Goal: Task Accomplishment & Management: Use online tool/utility

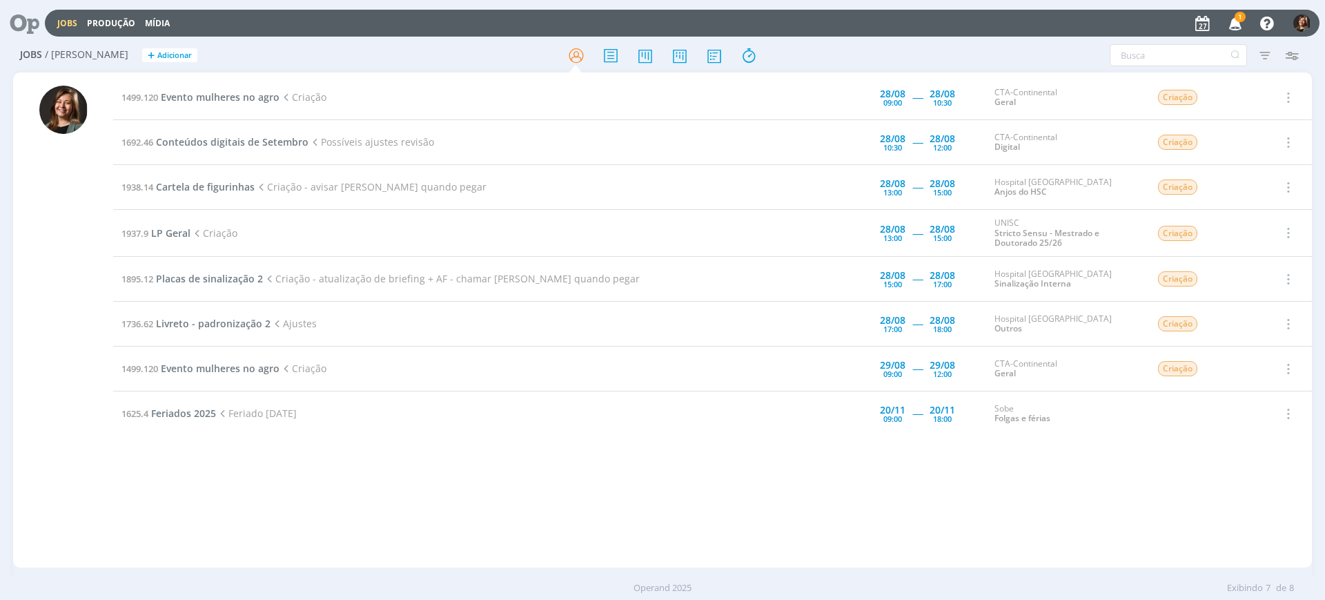
click at [1231, 15] on icon "button" at bounding box center [1235, 22] width 24 height 23
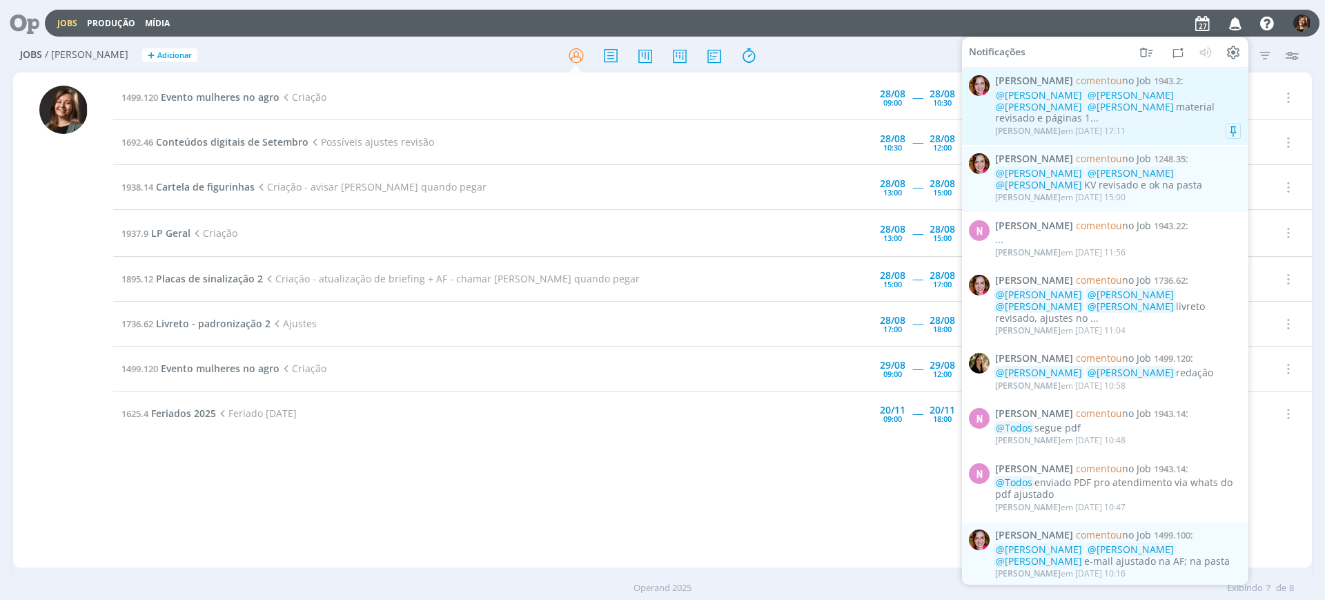
click at [1150, 108] on div "@[PERSON_NAME] @[PERSON_NAME] @[PERSON_NAME] @[PERSON_NAME] material revisado e…" at bounding box center [1118, 107] width 246 height 35
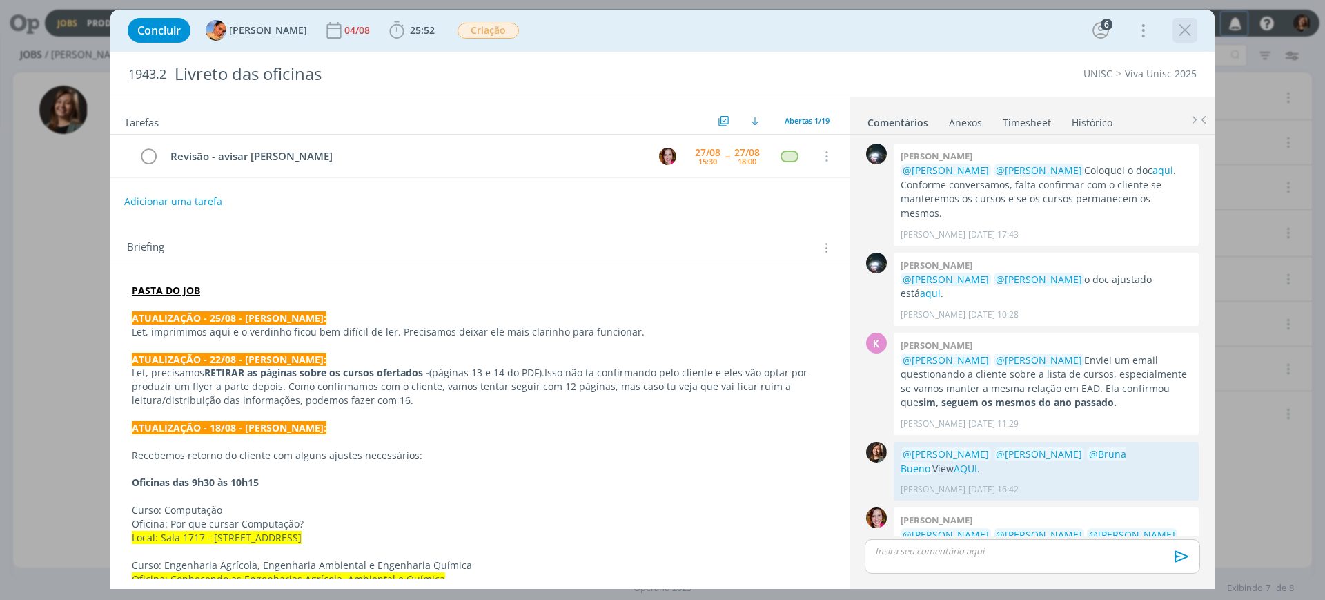
scroll to position [787, 0]
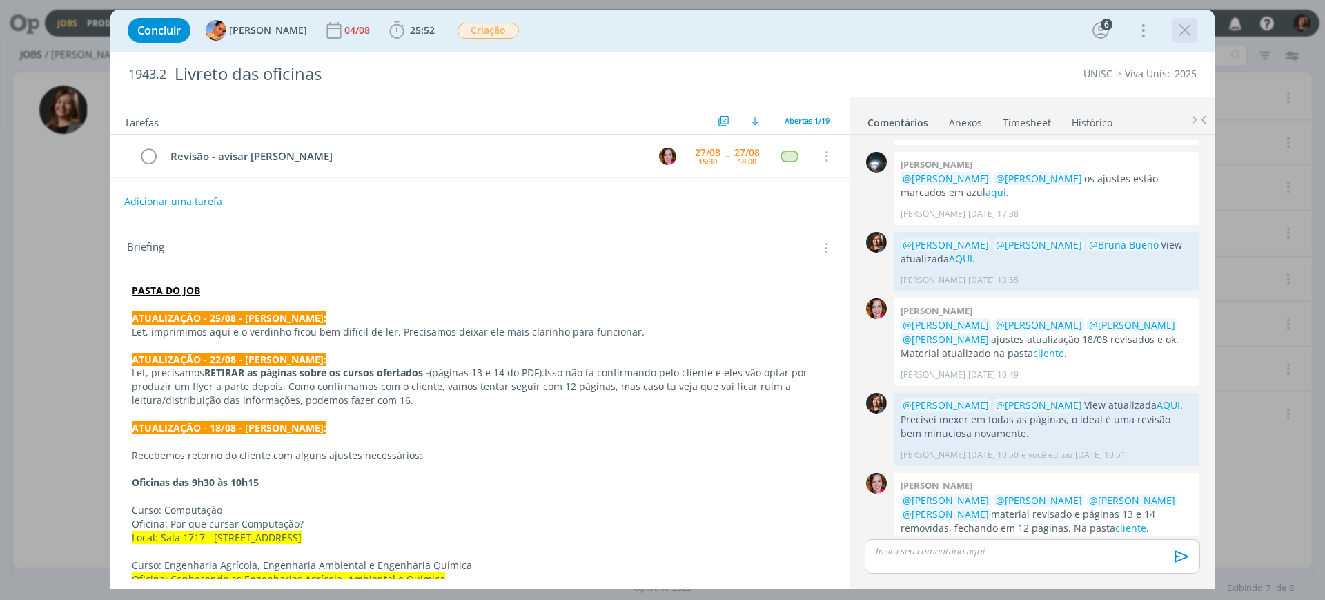
click at [1182, 29] on icon "dialog" at bounding box center [1184, 30] width 21 height 21
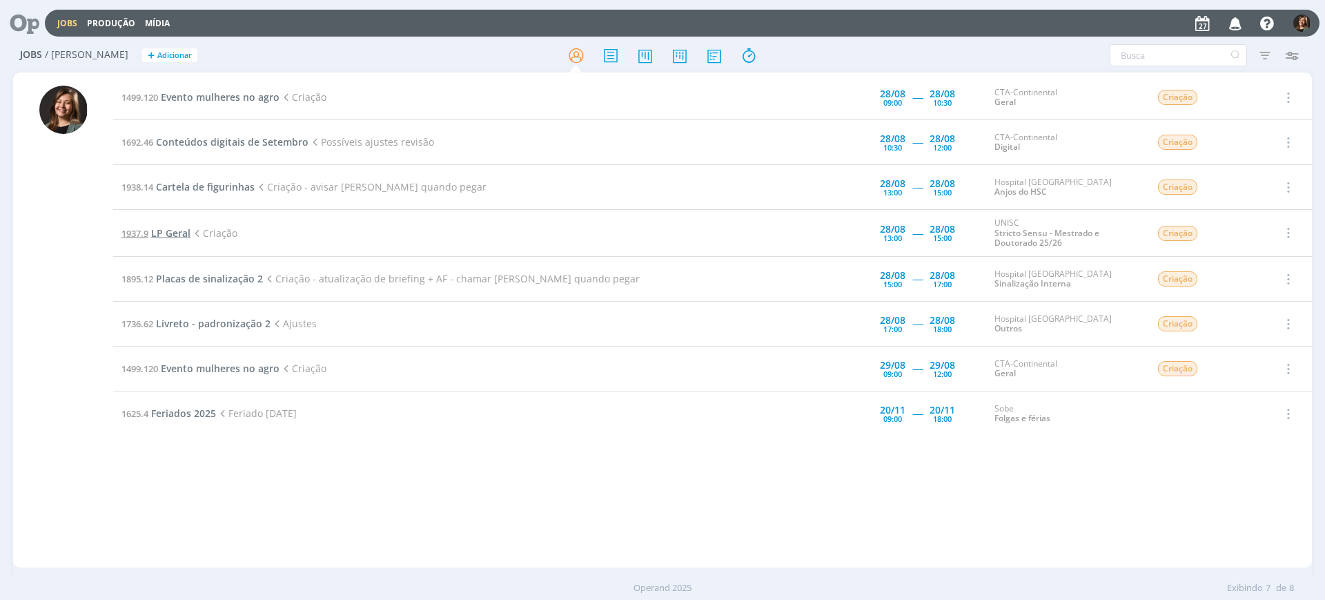
click at [168, 232] on span "LP Geral" at bounding box center [170, 232] width 39 height 13
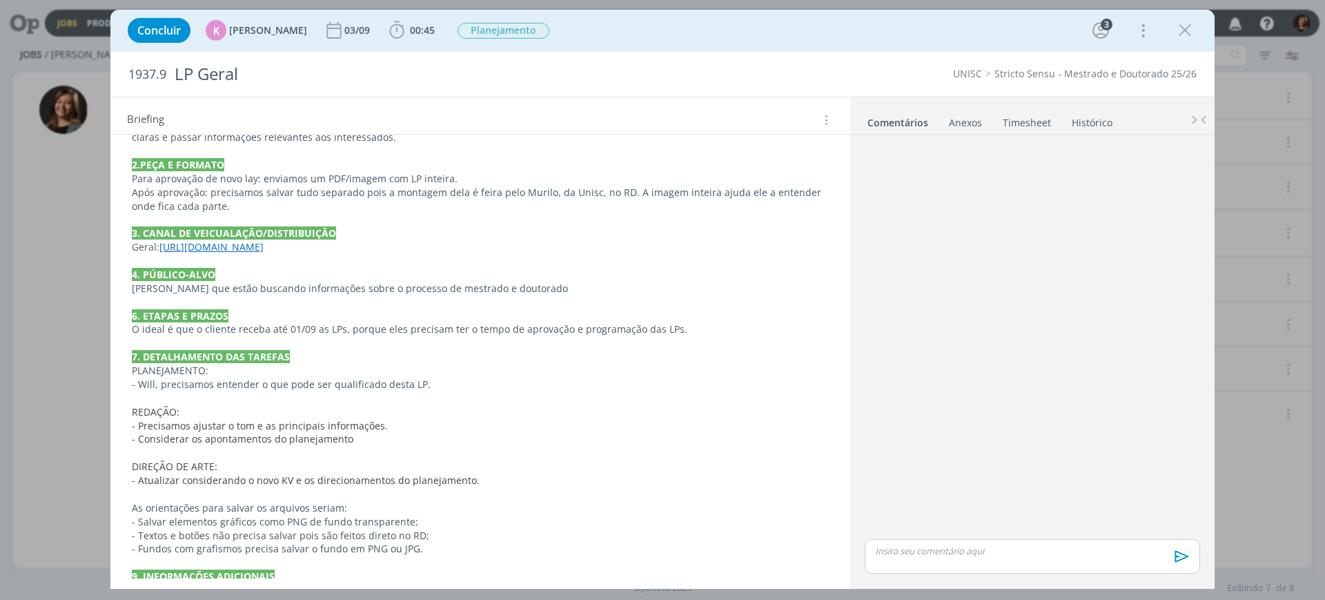
scroll to position [366, 0]
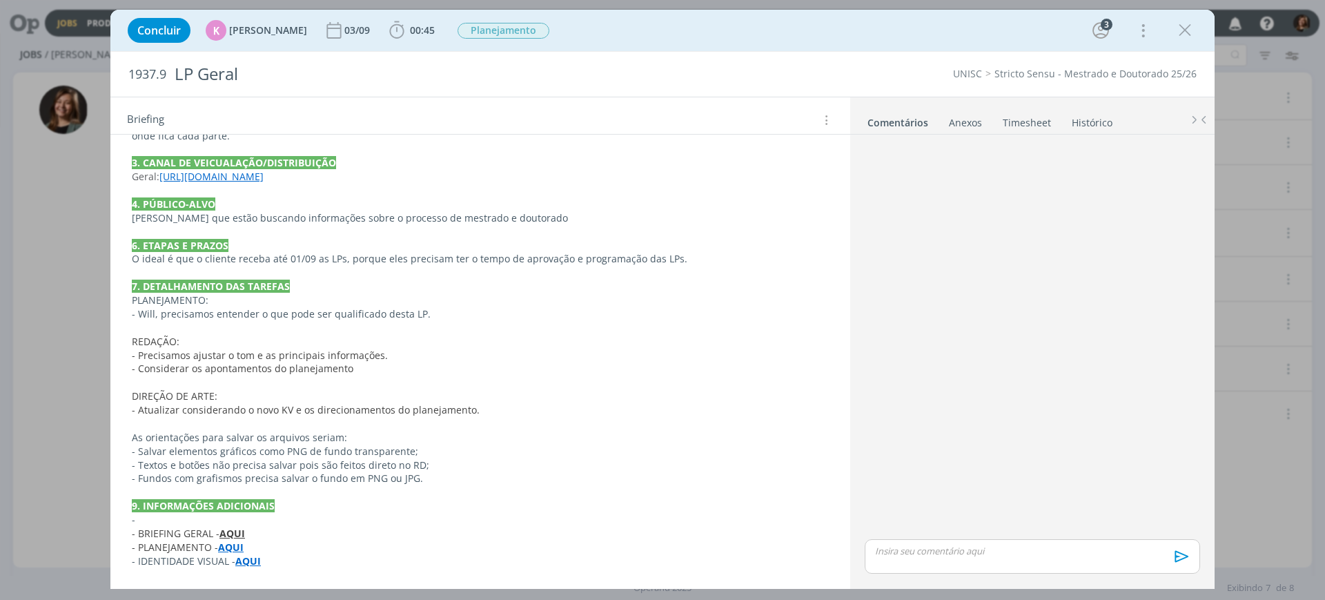
click at [262, 564] on p "- IDENTIDADE VISUAL - AQUI" at bounding box center [480, 561] width 697 height 14
click at [252, 564] on rect "dialog" at bounding box center [251, 564] width 1 height 1
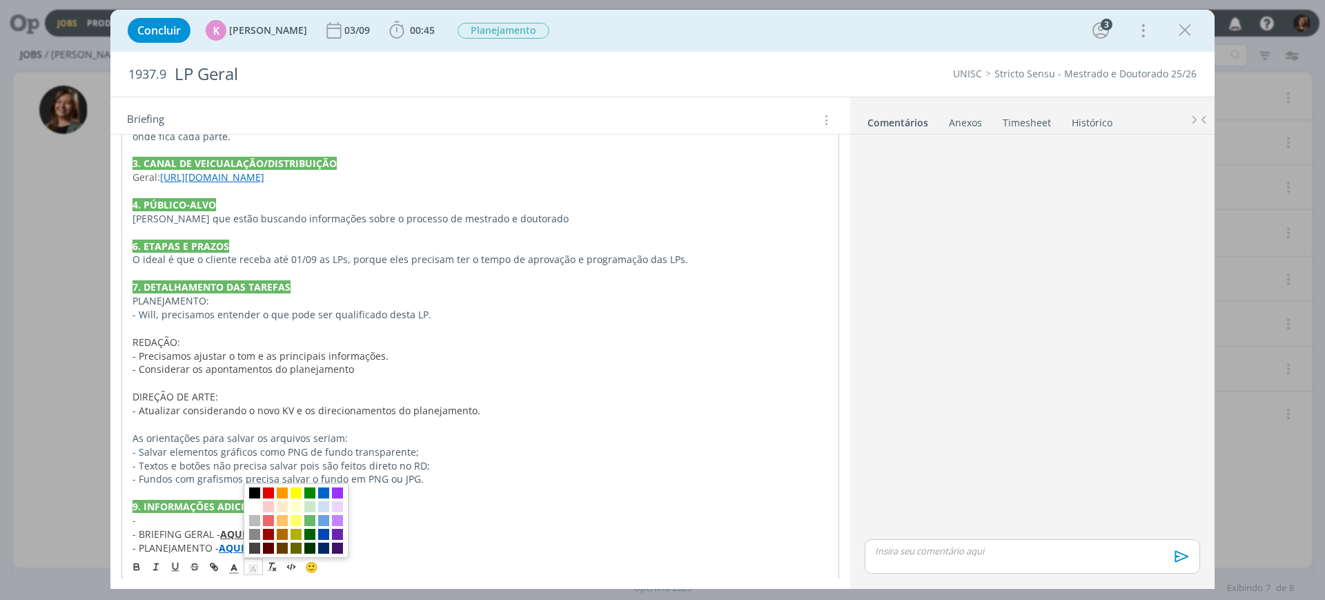
click at [674, 440] on p "As orientações para salvar os arquivos seriam:" at bounding box center [480, 438] width 696 height 14
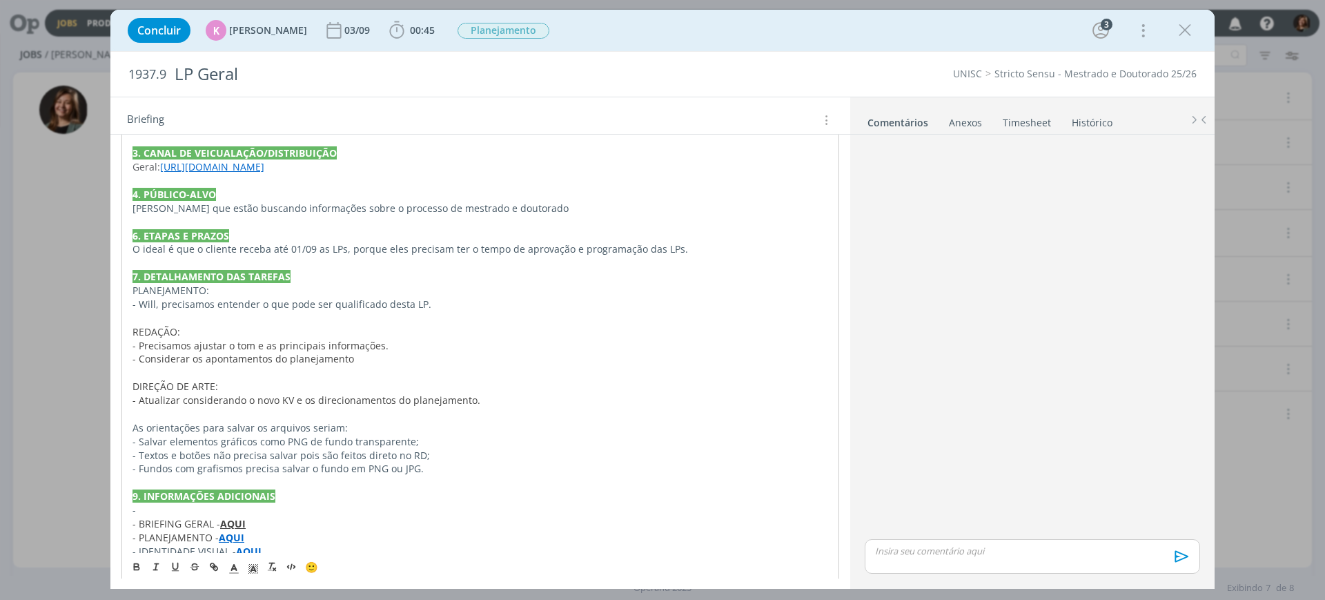
scroll to position [393, 0]
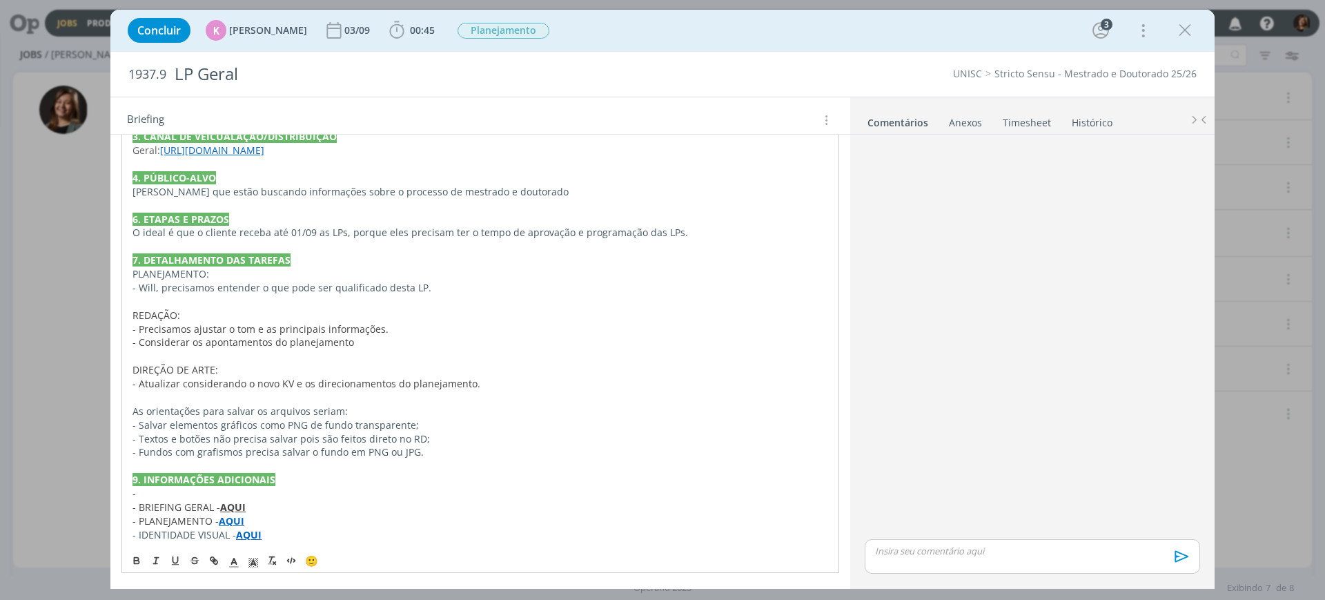
click at [254, 533] on strong "AQUI" at bounding box center [249, 534] width 26 height 13
click at [248, 514] on link "[URL][DOMAIN_NAME]" at bounding box center [222, 508] width 104 height 18
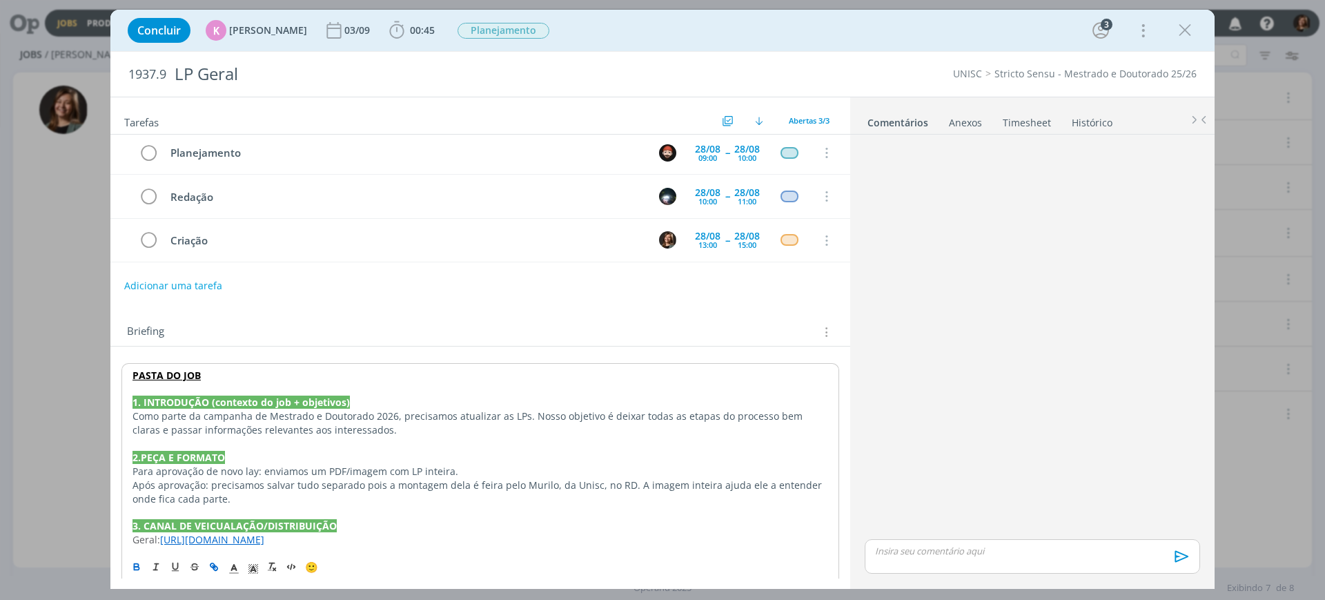
scroll to position [0, 0]
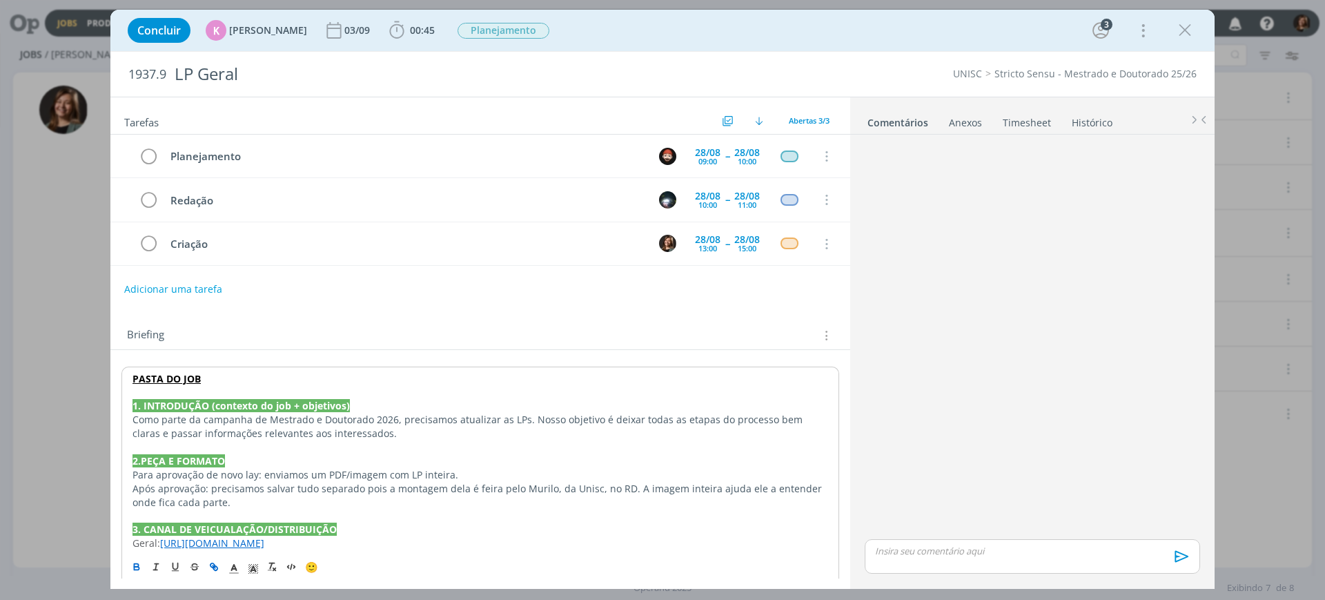
click at [451, 335] on div "Briefing Briefings Predefinidos Versões do Briefing Ver Briefing do Projeto" at bounding box center [482, 335] width 710 height 18
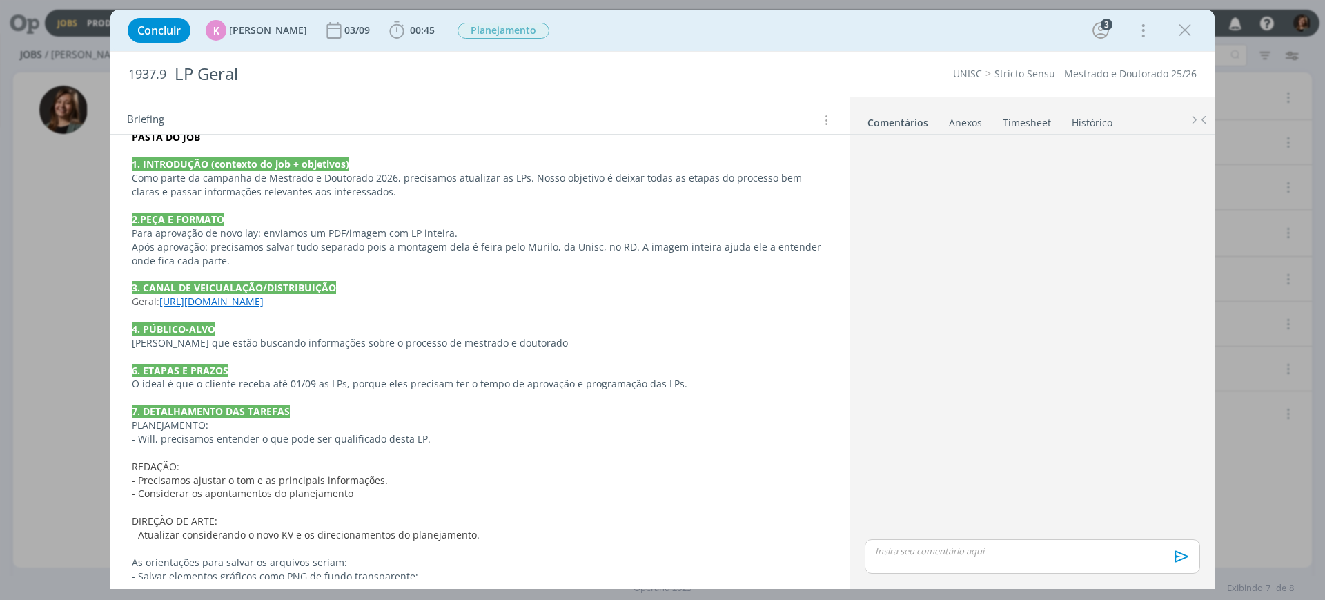
scroll to position [107, 0]
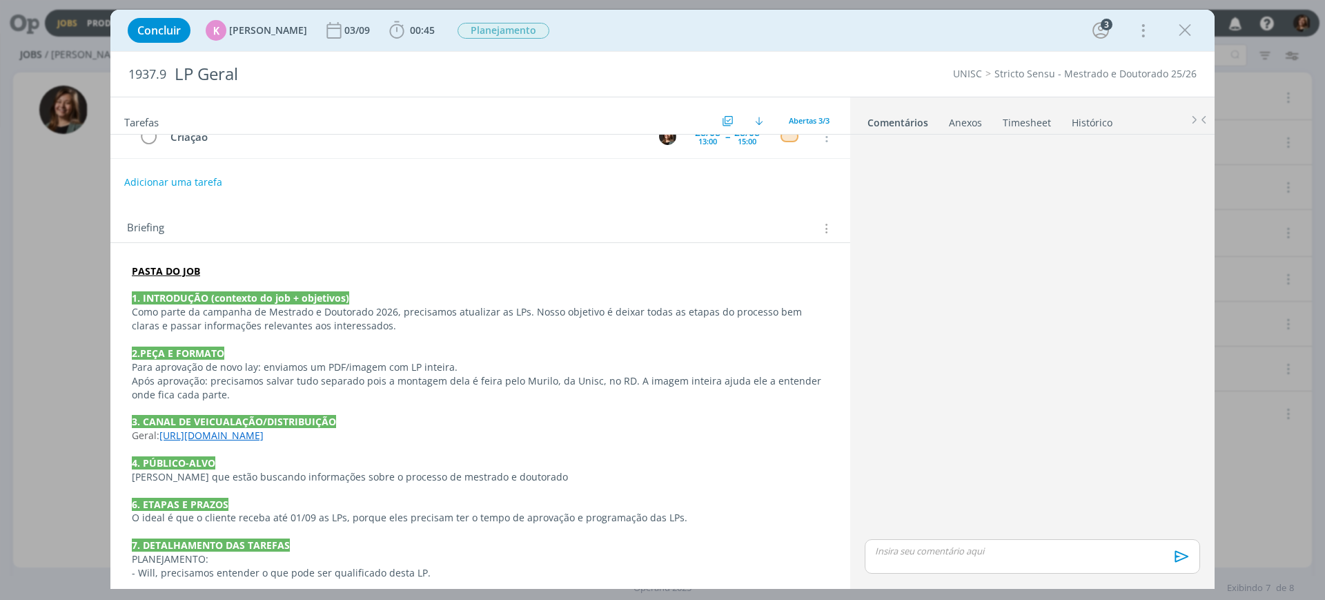
click at [217, 440] on link "[URL][DOMAIN_NAME]" at bounding box center [211, 435] width 104 height 13
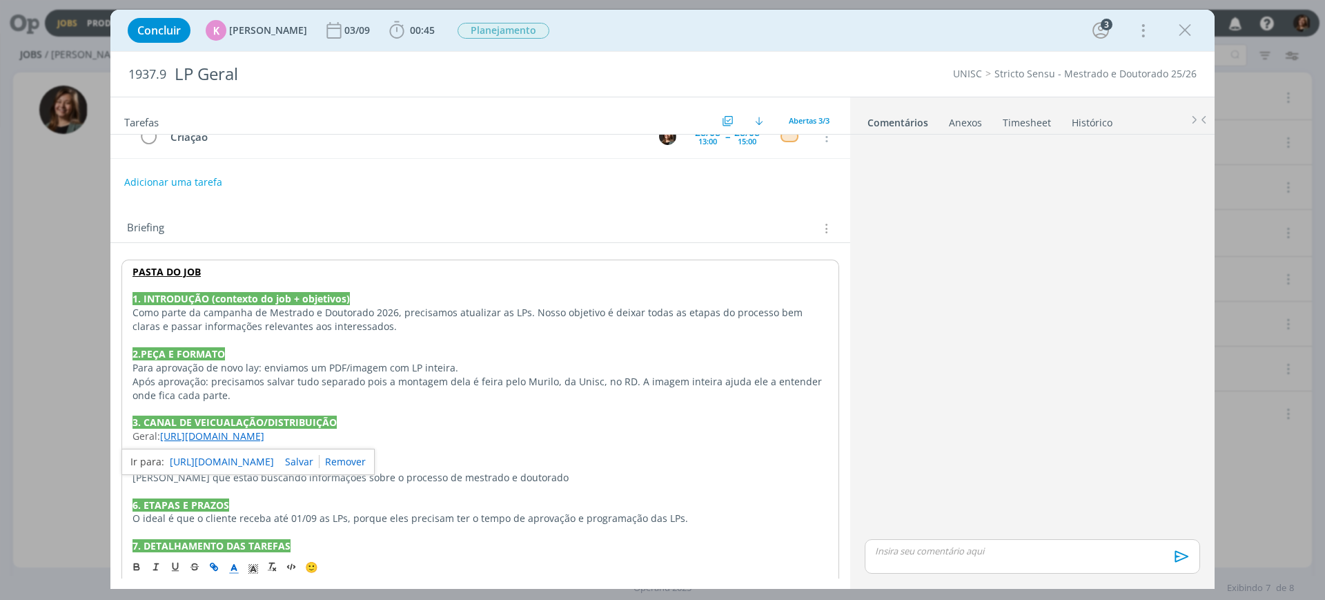
click at [226, 459] on link "[URL][DOMAIN_NAME]" at bounding box center [222, 462] width 104 height 18
click at [1181, 27] on icon "dialog" at bounding box center [1184, 30] width 21 height 21
